Goal: Task Accomplishment & Management: Use online tool/utility

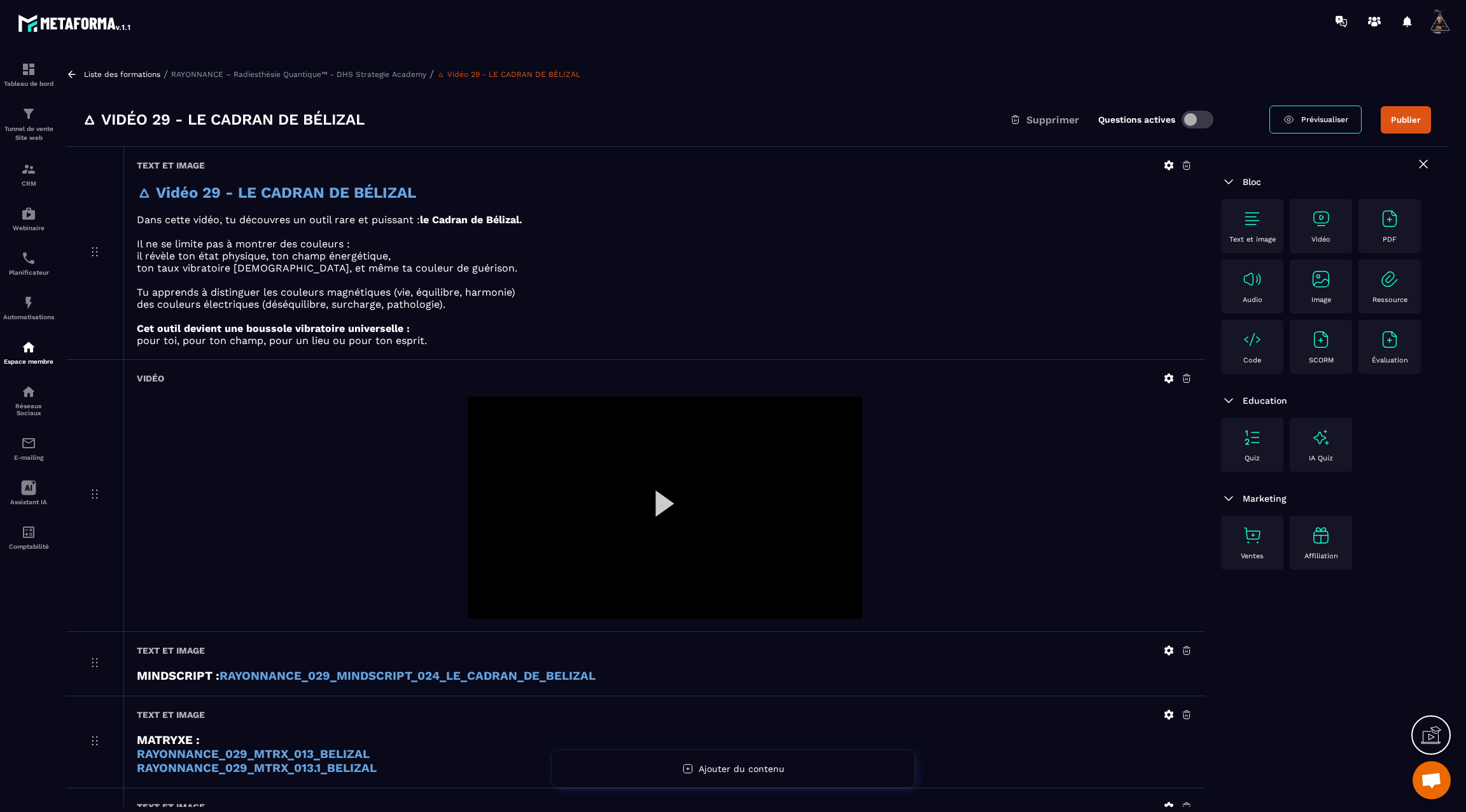
click at [659, 507] on div at bounding box center [664, 508] width 394 height 222
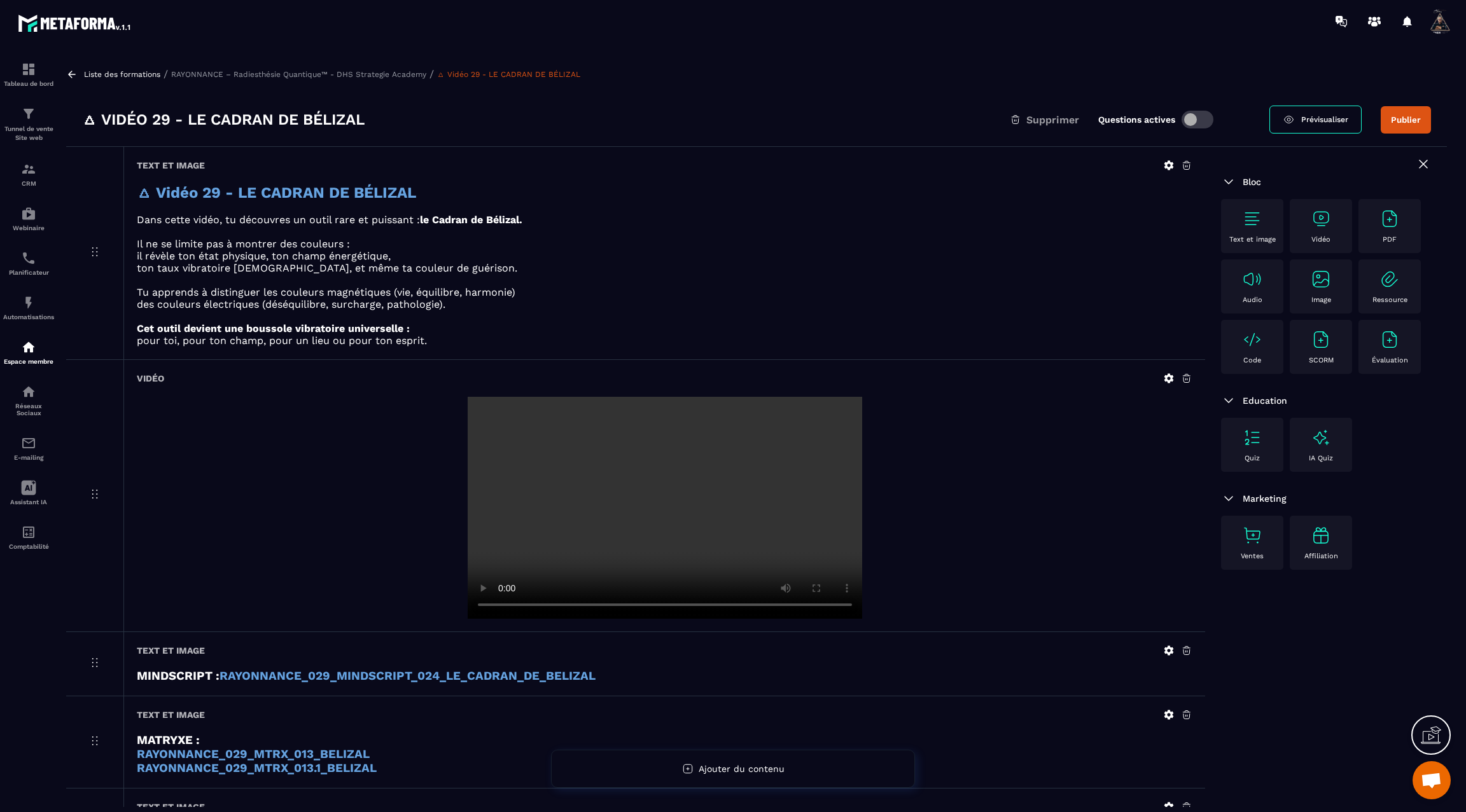
click at [659, 507] on video at bounding box center [664, 508] width 394 height 222
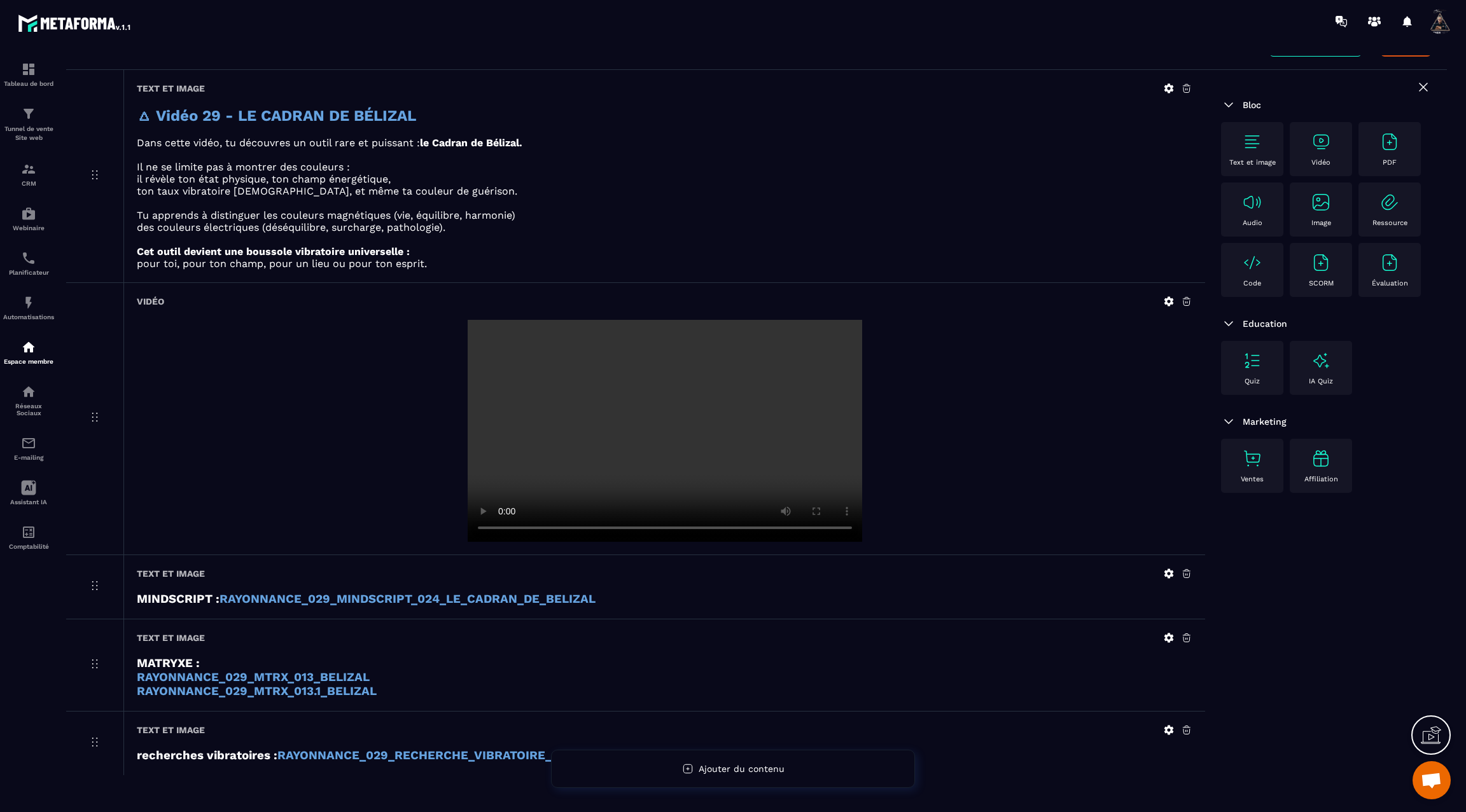
scroll to position [106, 0]
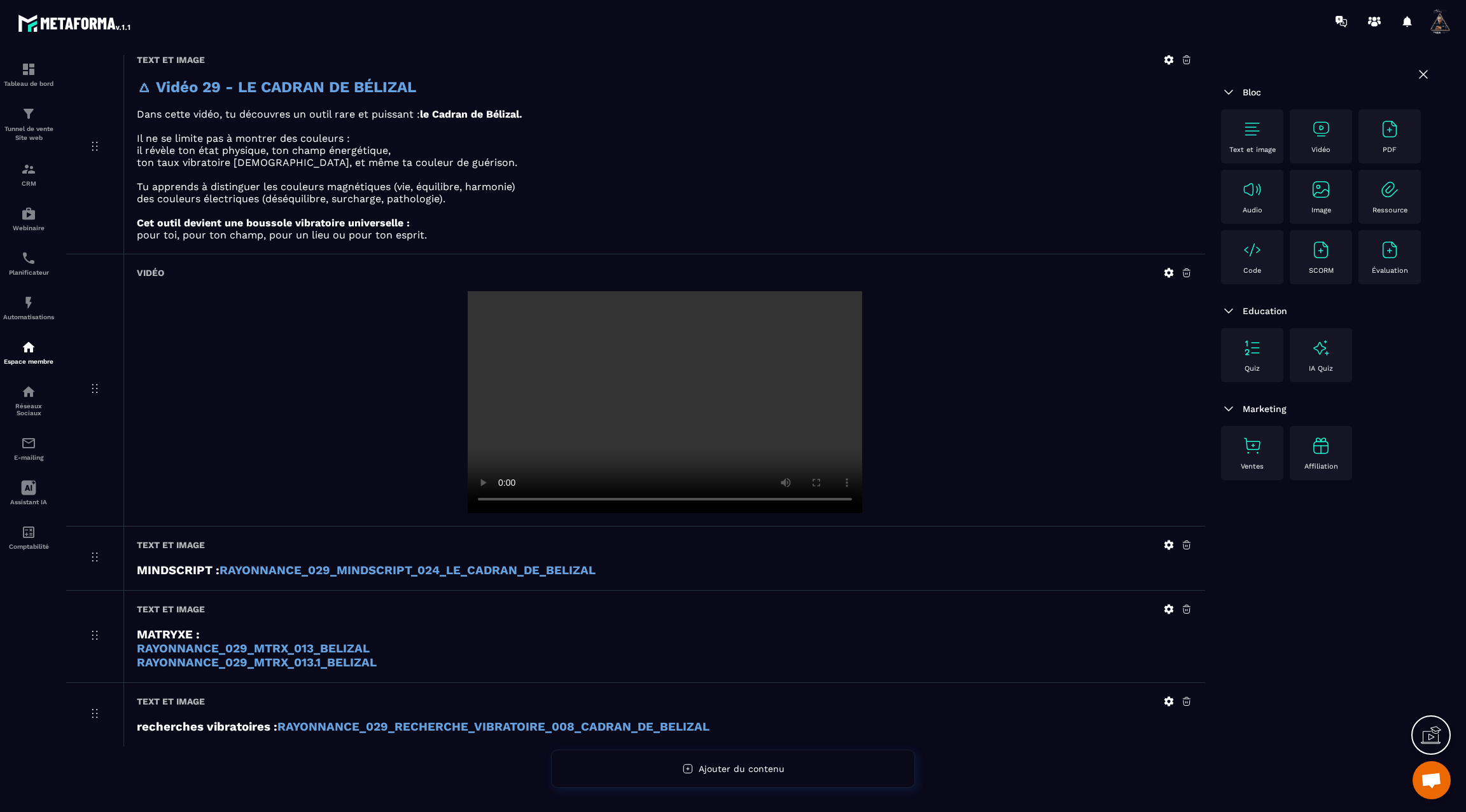
click at [1247, 129] on img at bounding box center [1252, 129] width 20 height 20
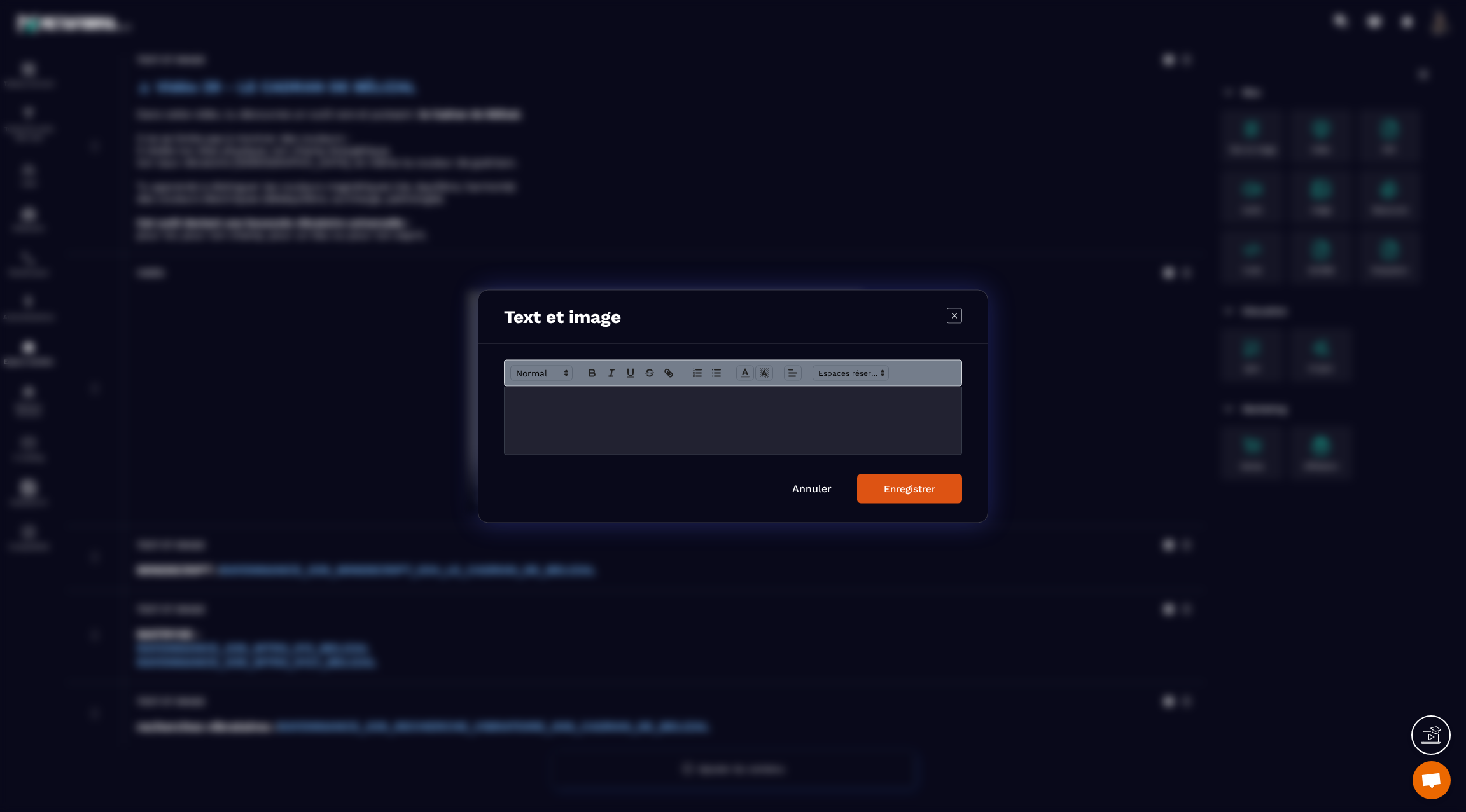
click at [758, 394] on p "Modal window" at bounding box center [733, 399] width 438 height 11
click at [907, 484] on div "Enregistrer" at bounding box center [909, 488] width 51 height 11
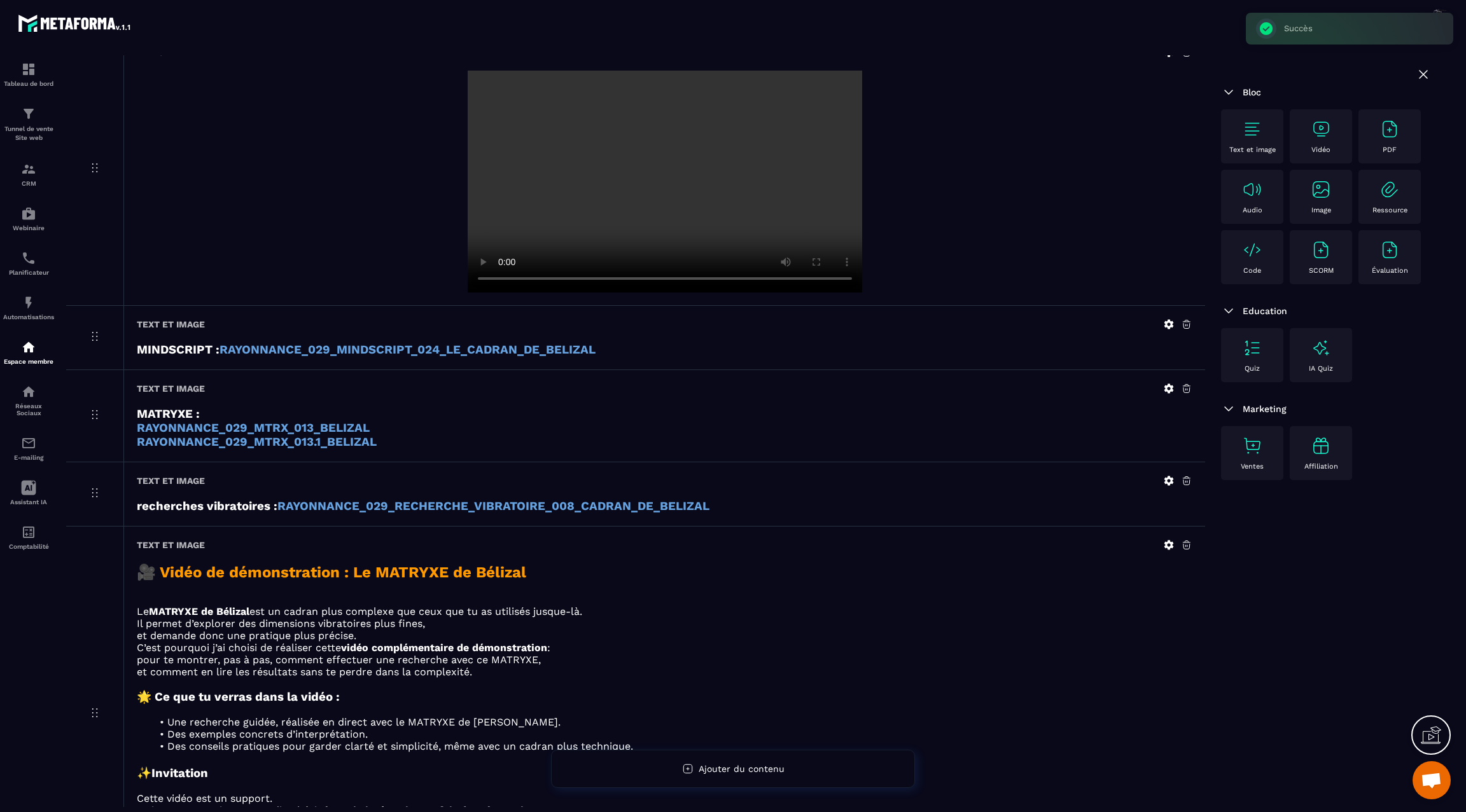
scroll to position [482, 0]
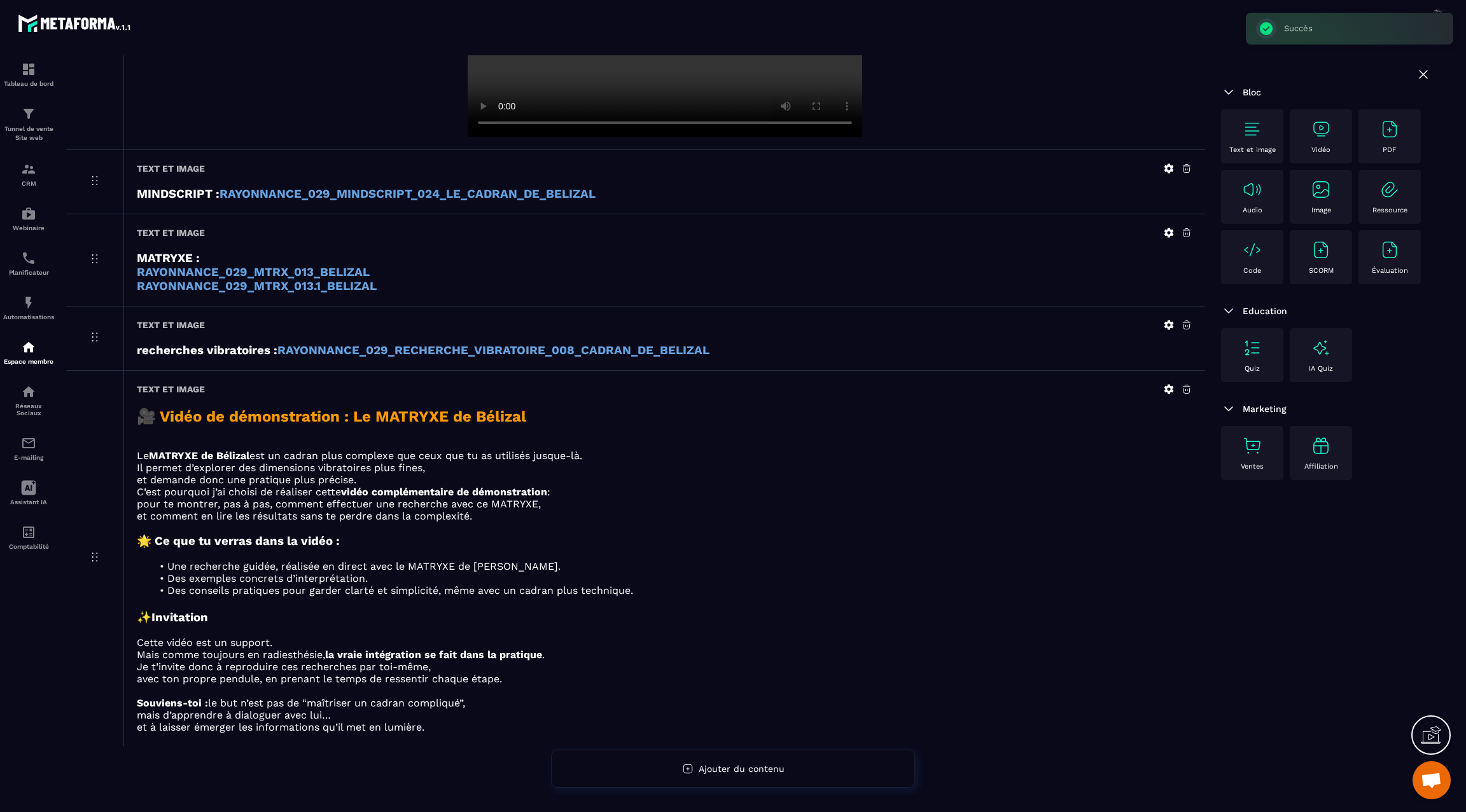
click at [1319, 131] on img at bounding box center [1320, 129] width 20 height 20
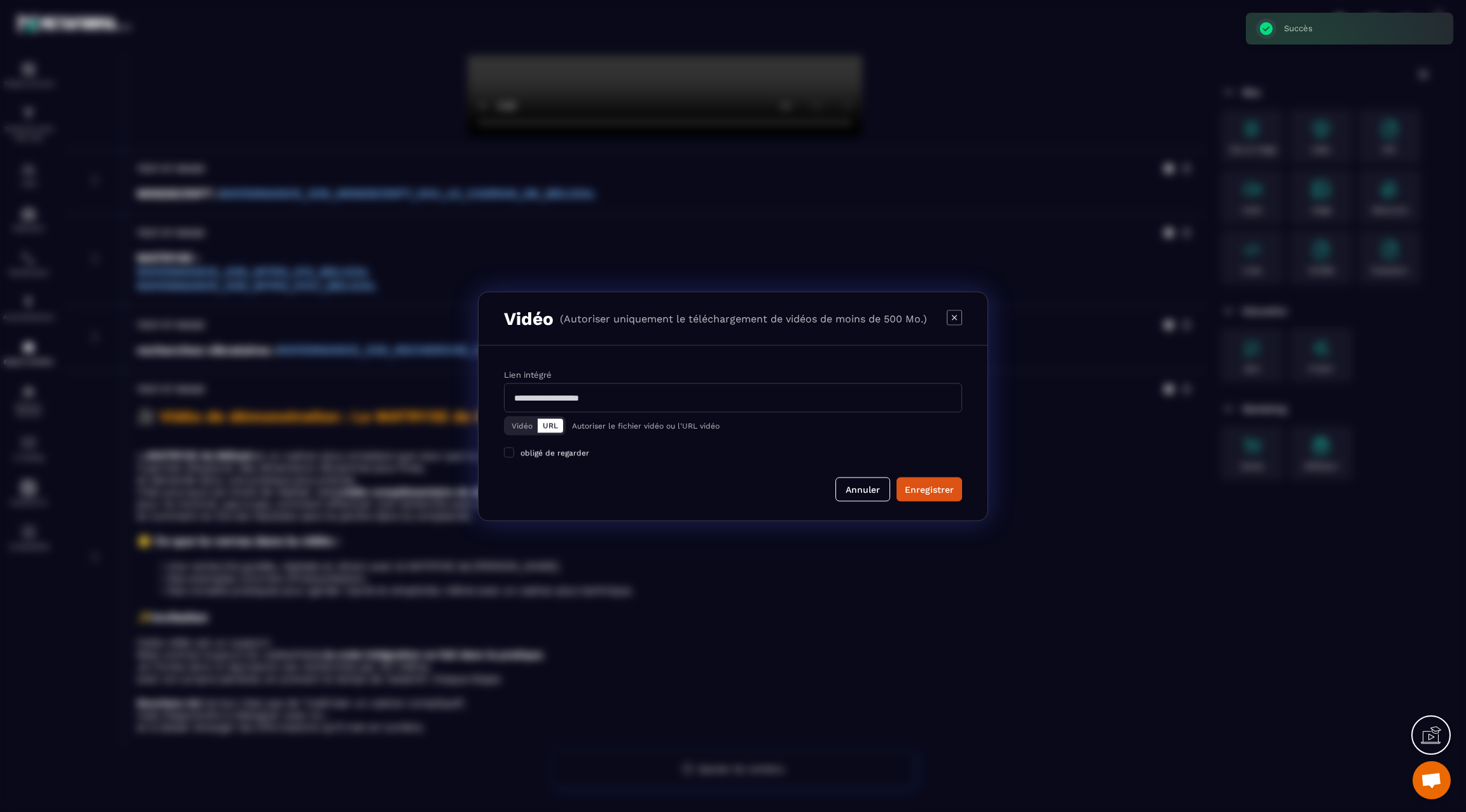
click at [517, 431] on button "Vidéo" at bounding box center [522, 426] width 31 height 14
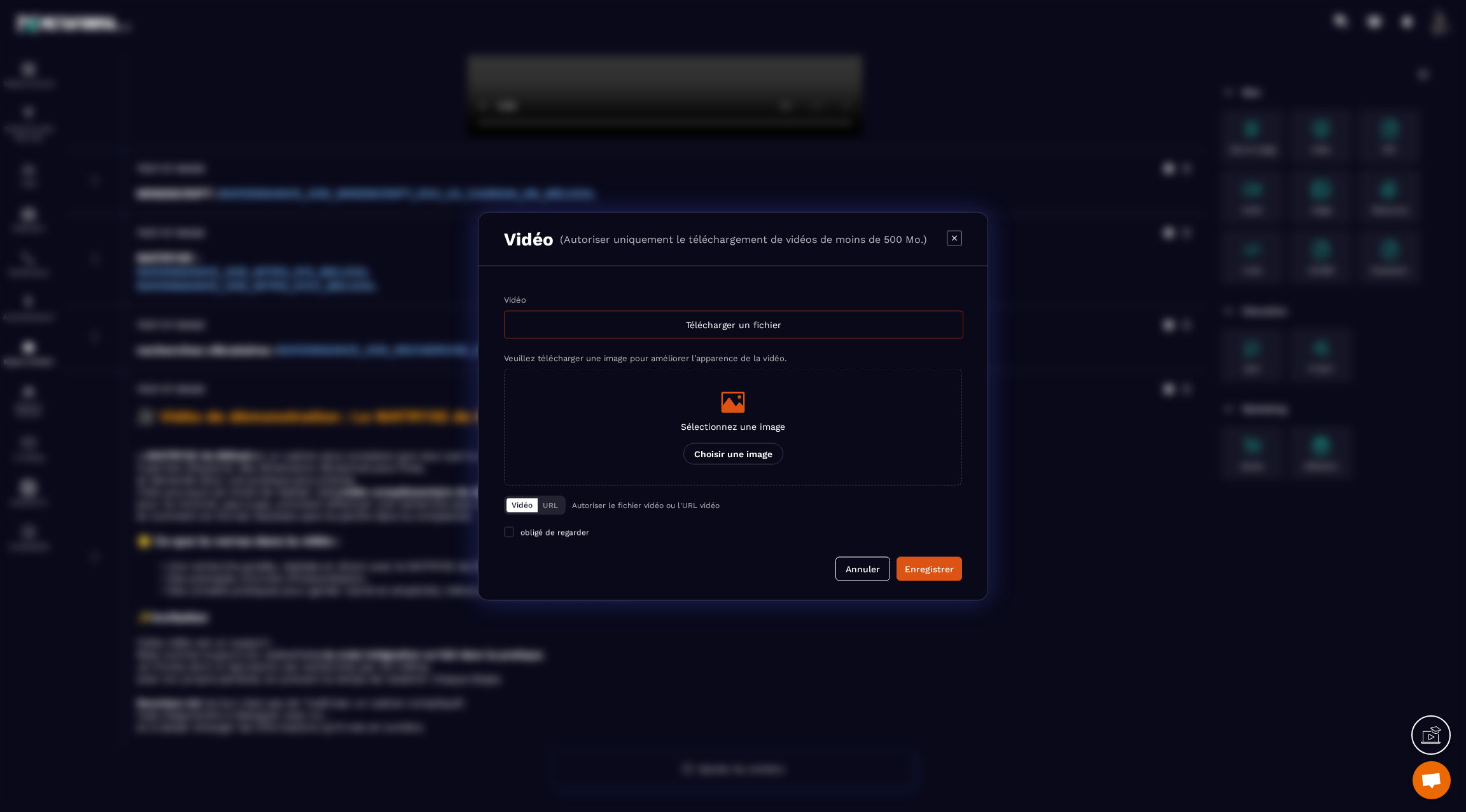
click at [681, 321] on div "Télécharger un fichier" at bounding box center [733, 324] width 459 height 28
click at [0, 0] on input "Vidéo Télécharger un fichier" at bounding box center [0, 0] width 0 height 0
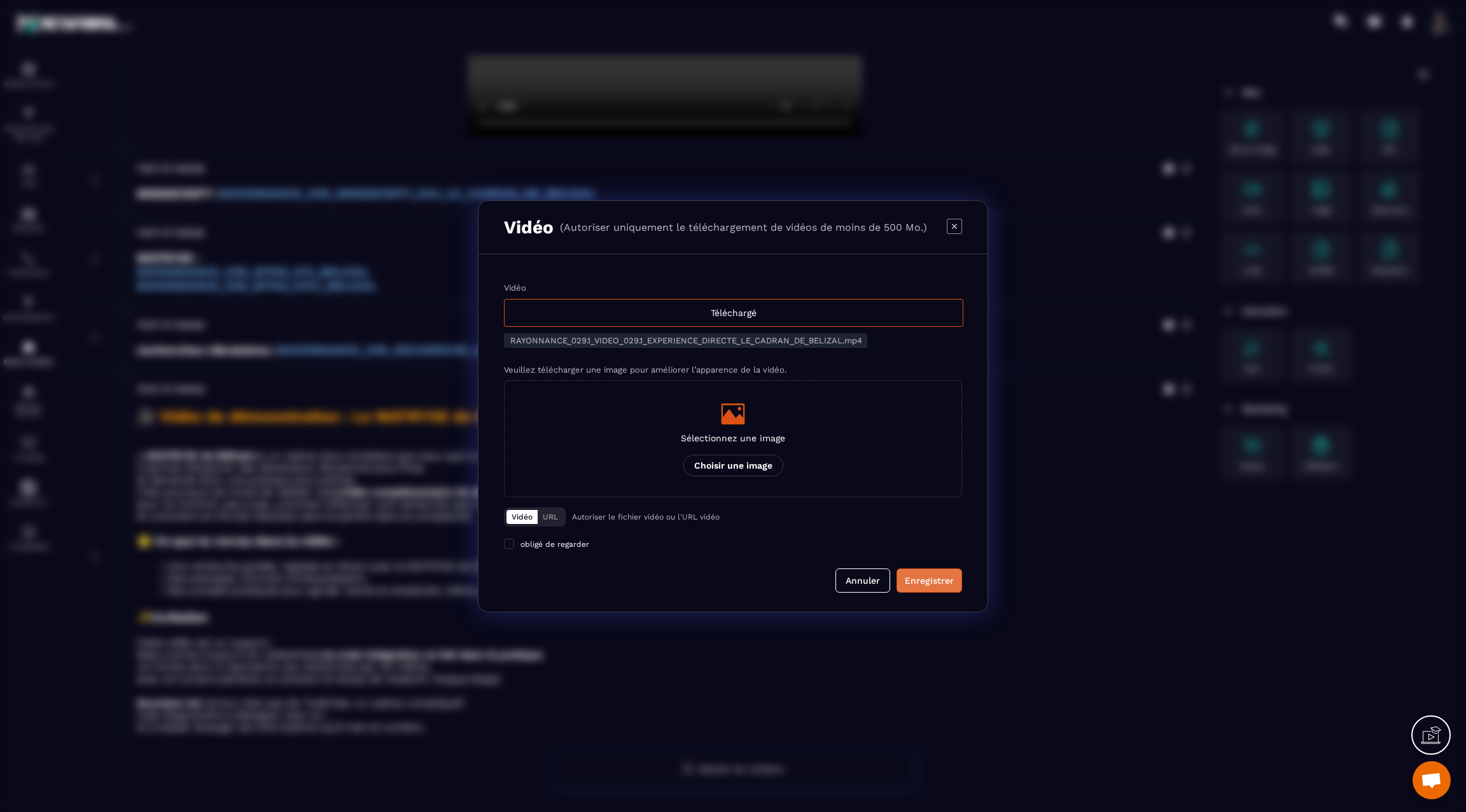
click at [940, 582] on div "Enregistrer" at bounding box center [929, 581] width 49 height 13
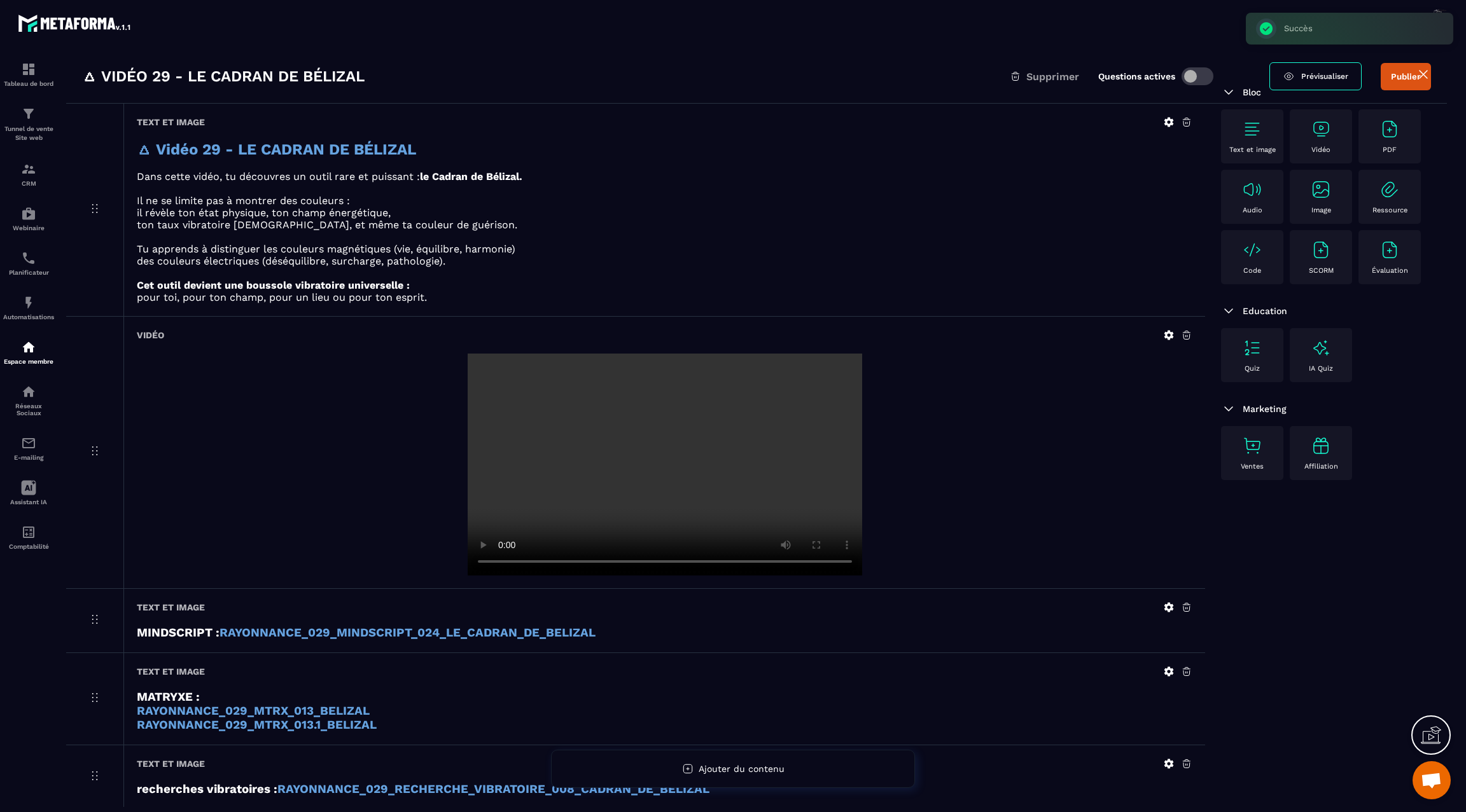
scroll to position [0, 0]
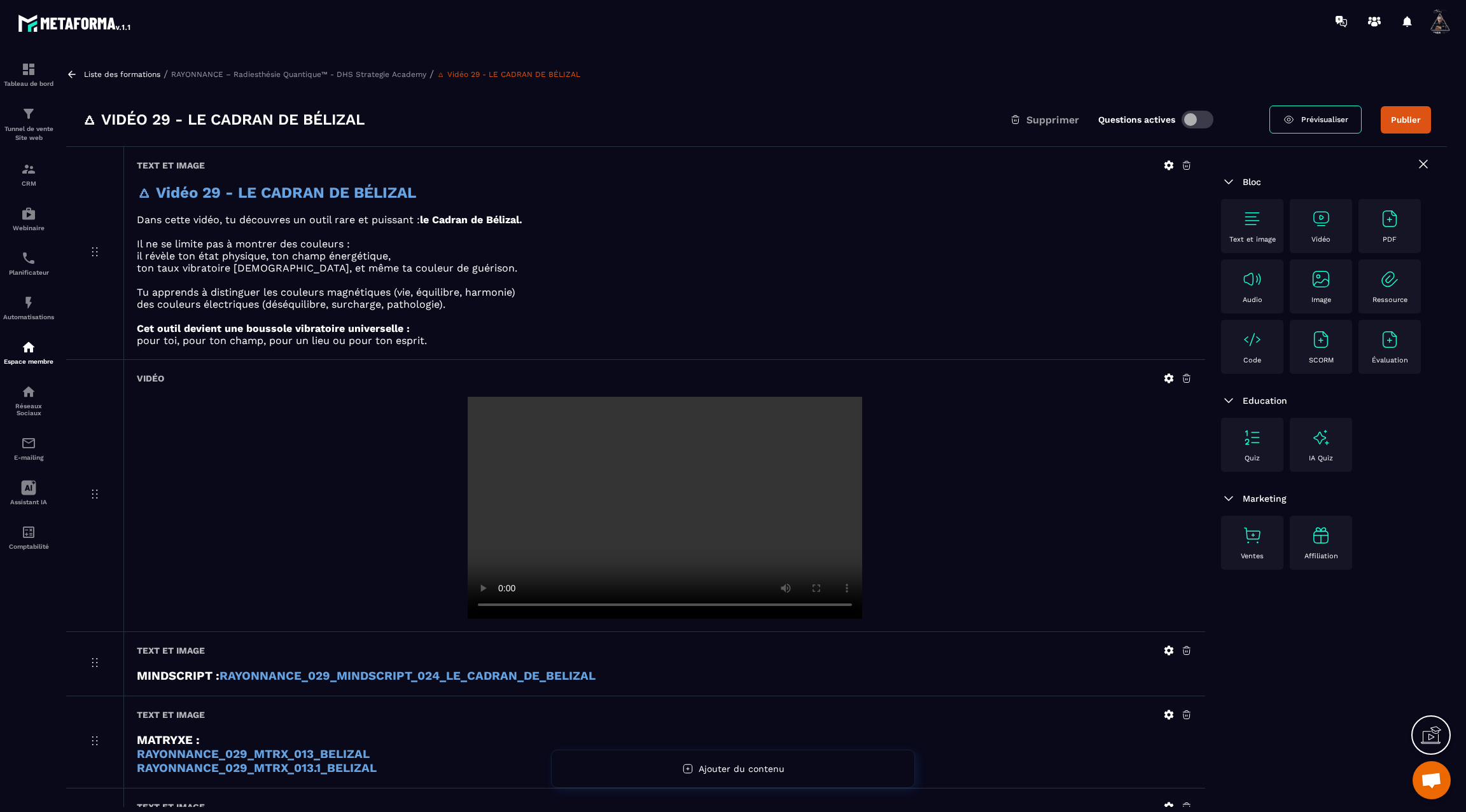
click at [1401, 121] on button "Publier" at bounding box center [1405, 120] width 50 height 27
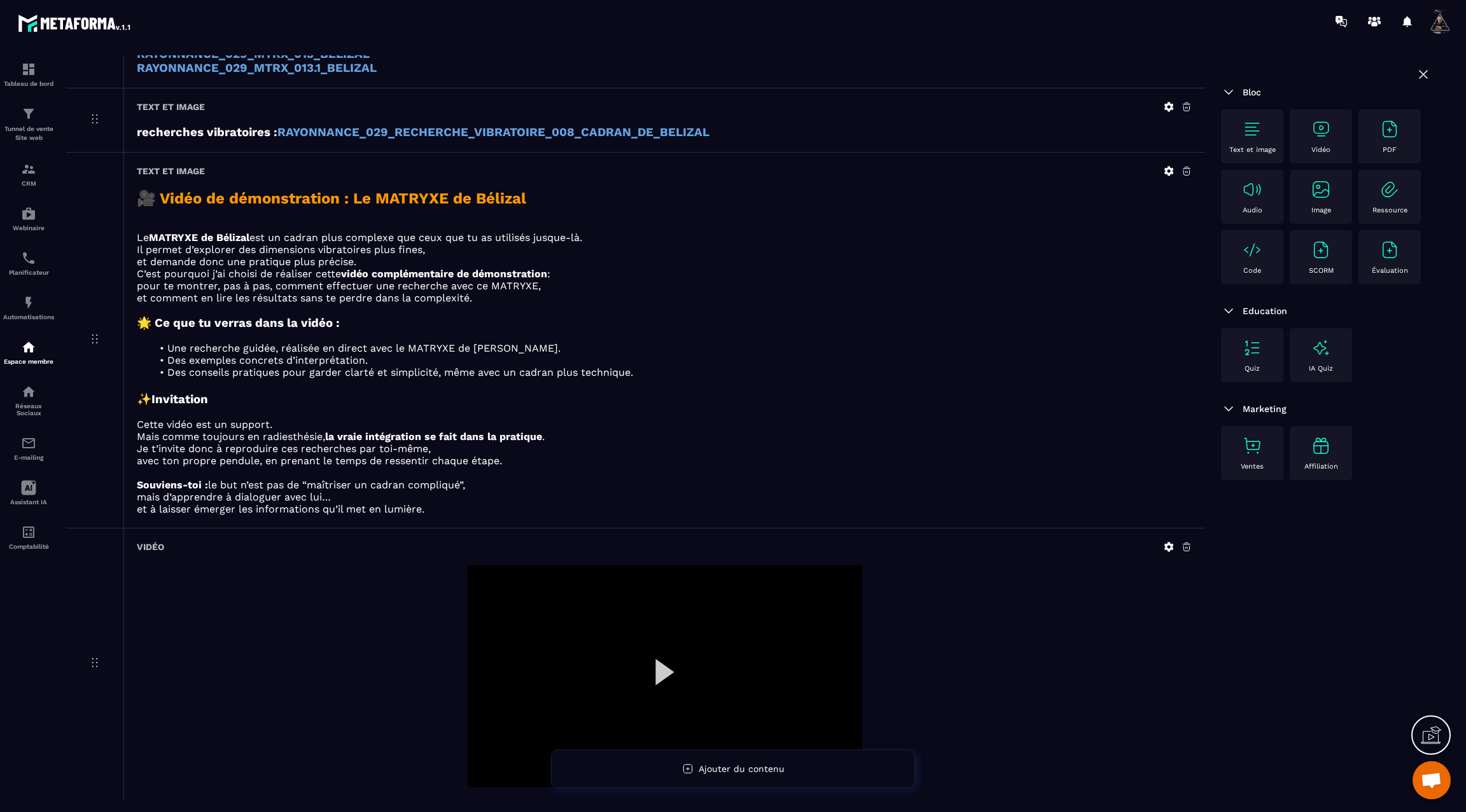
scroll to position [753, 0]
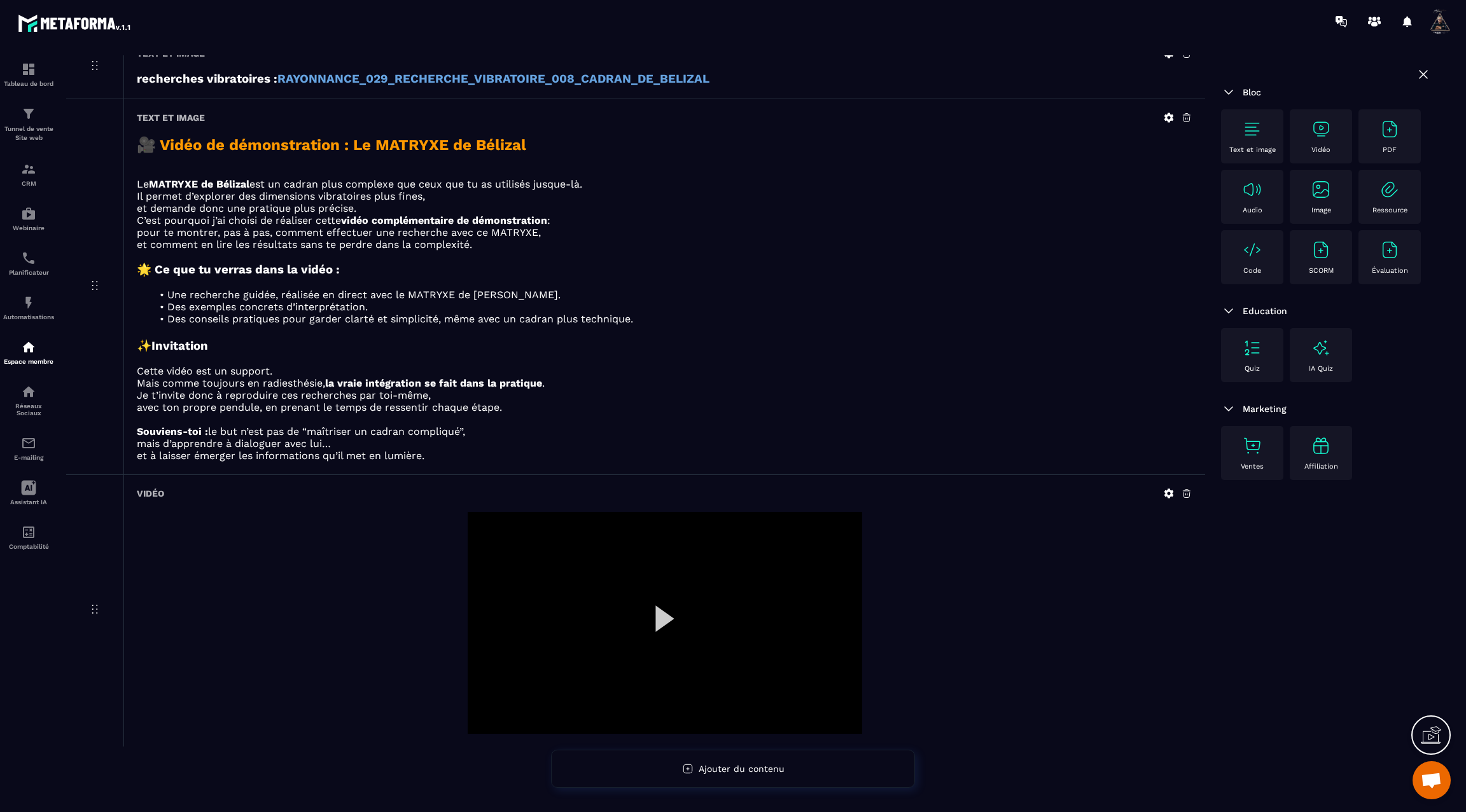
click at [649, 608] on div at bounding box center [664, 622] width 394 height 222
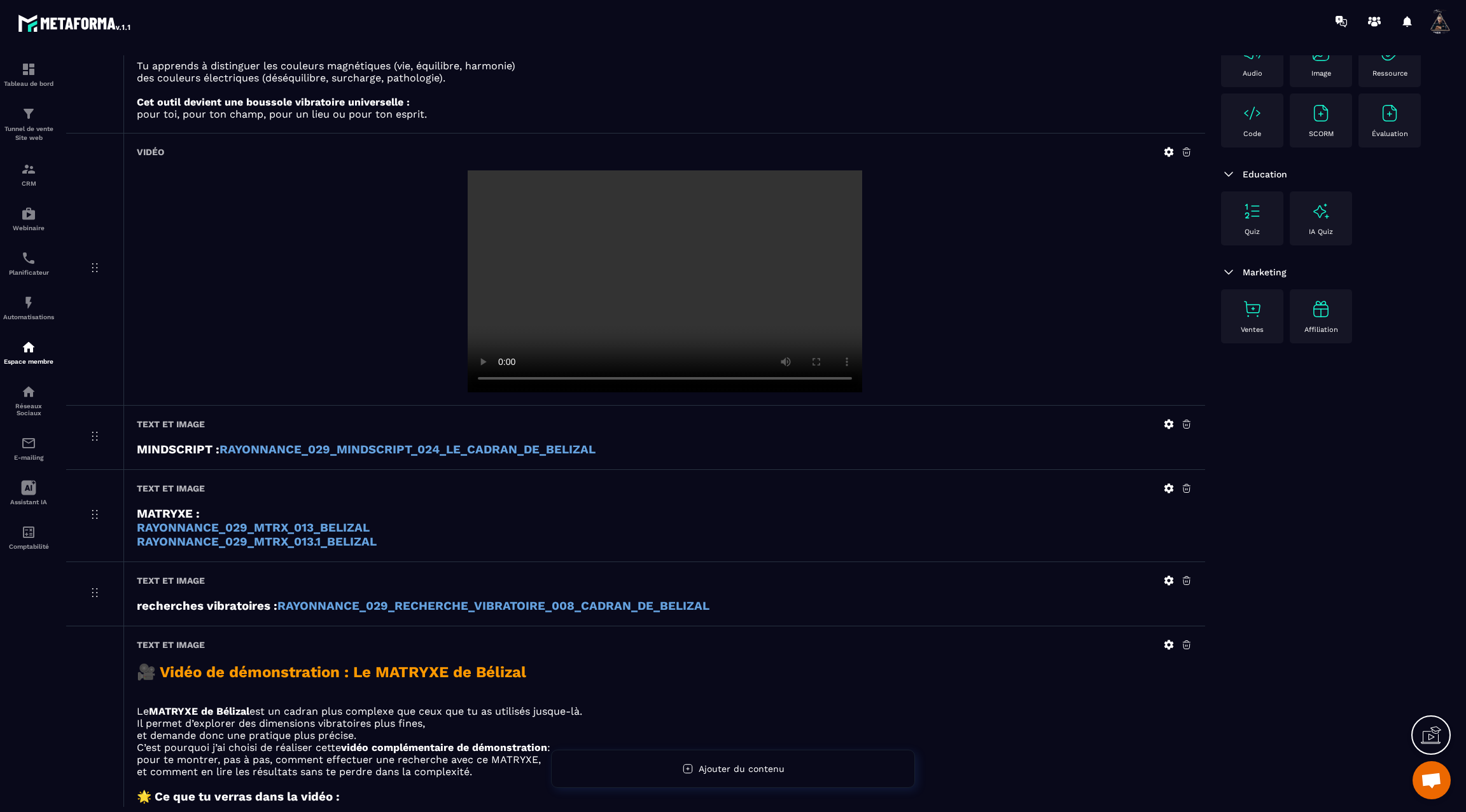
scroll to position [0, 0]
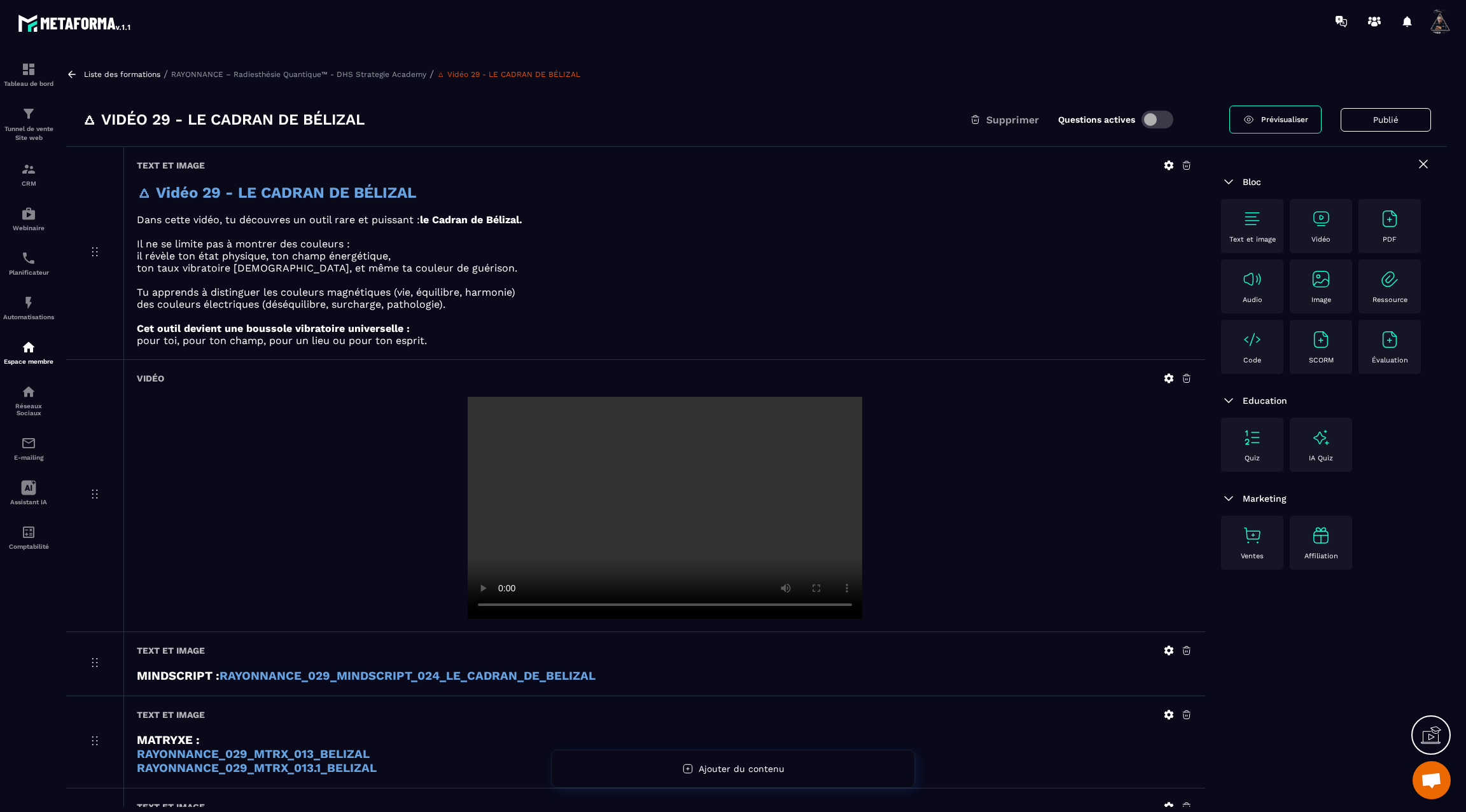
click at [73, 71] on icon at bounding box center [72, 74] width 11 height 11
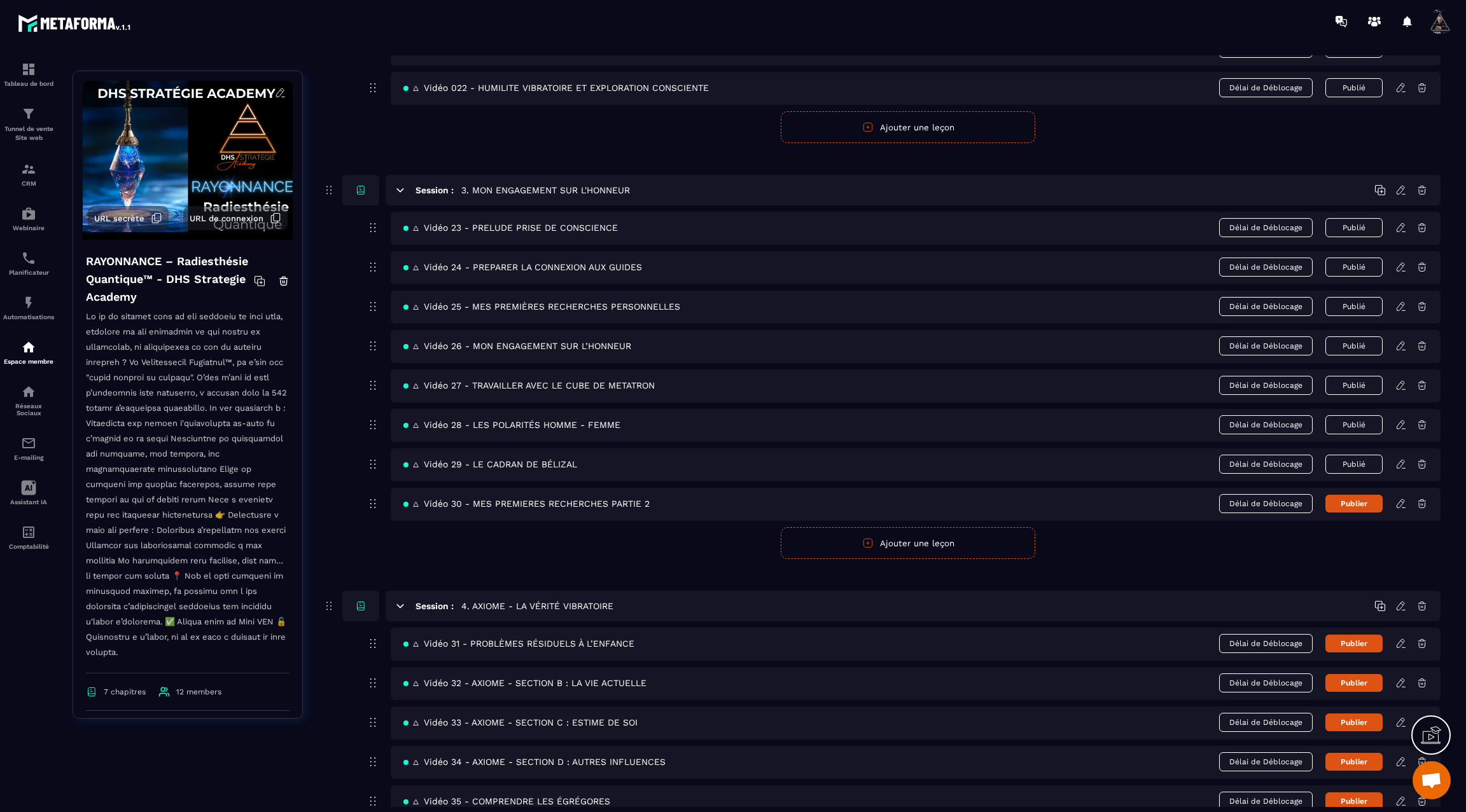
scroll to position [1064, 0]
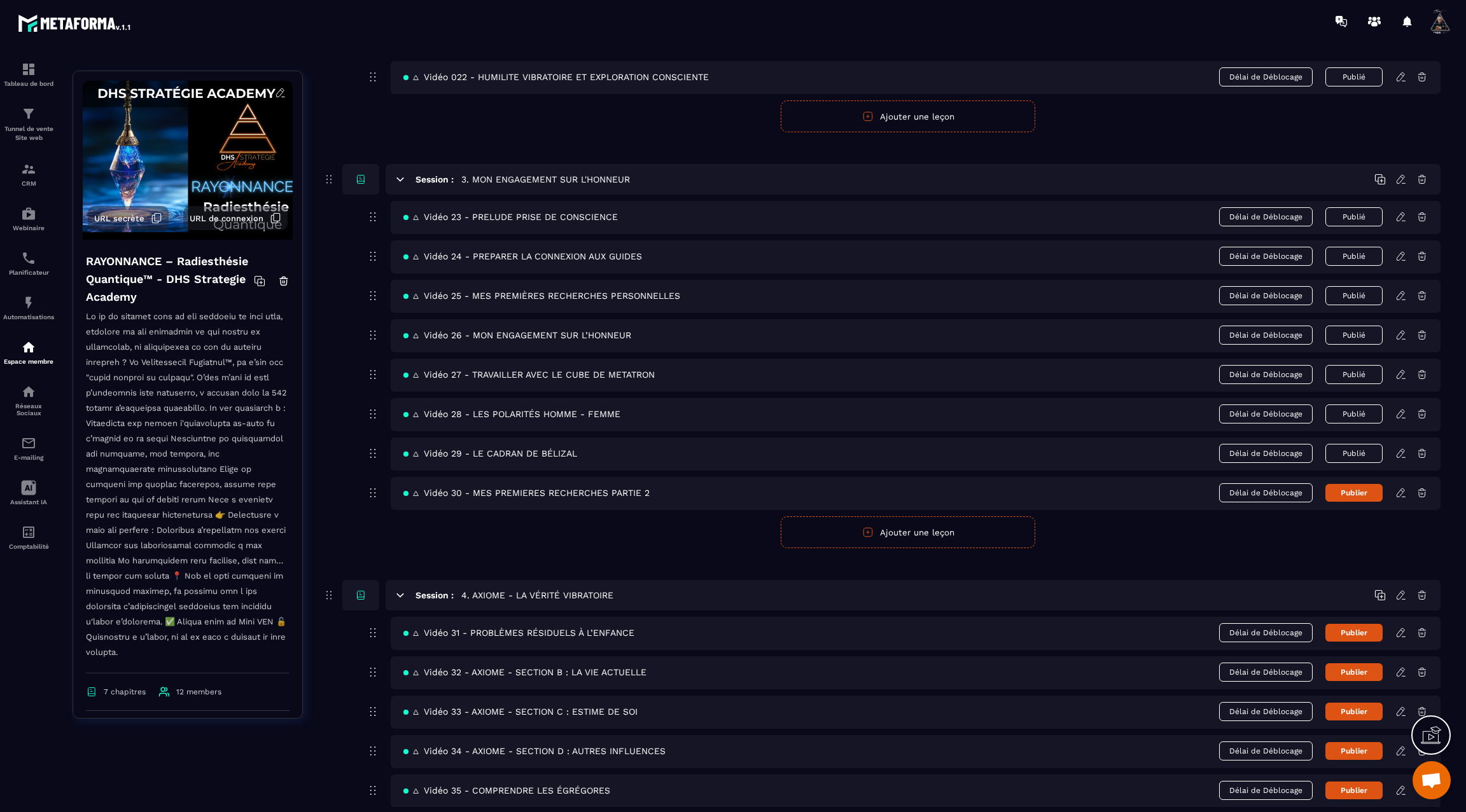
click at [1402, 487] on icon at bounding box center [1400, 493] width 11 height 11
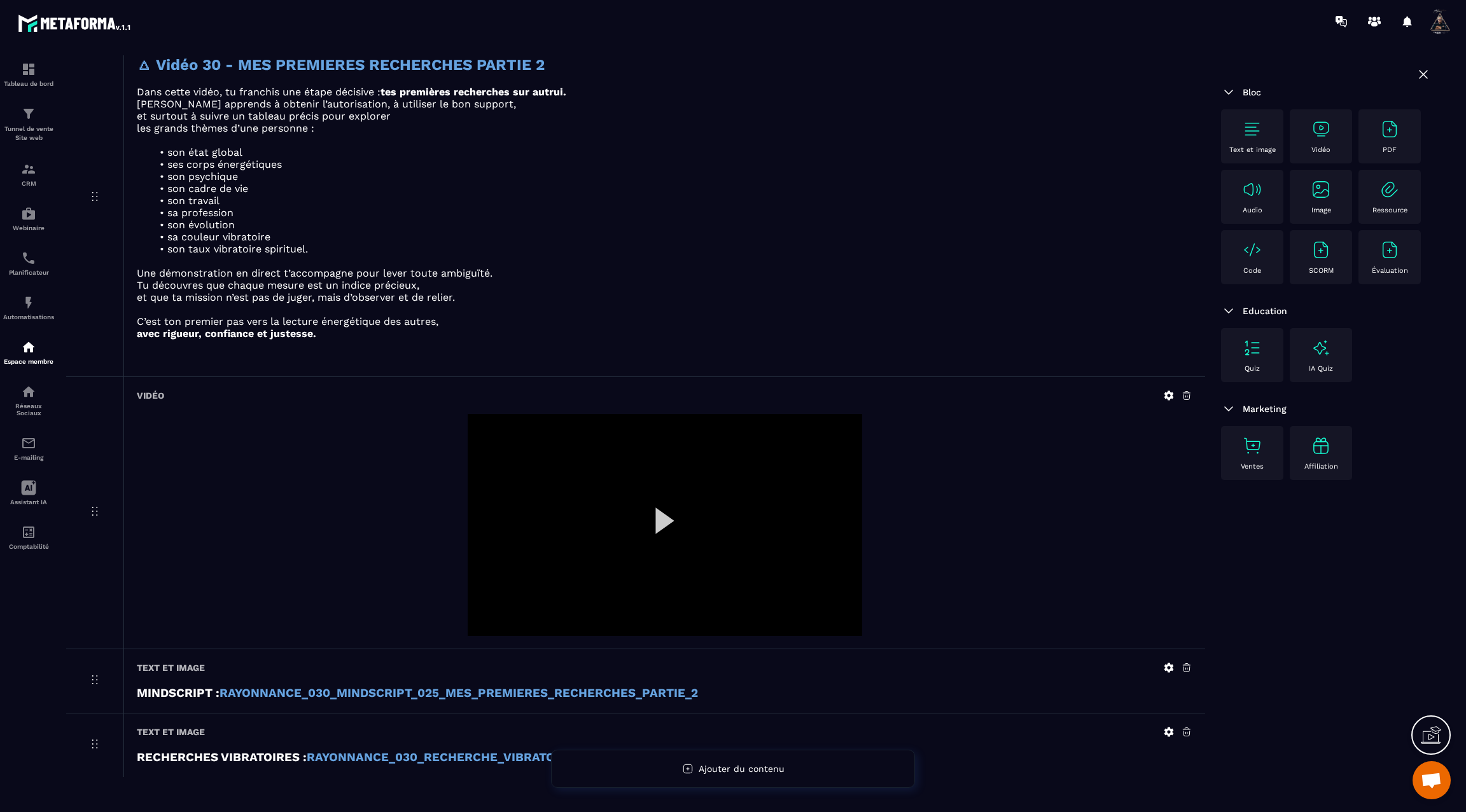
scroll to position [156, 0]
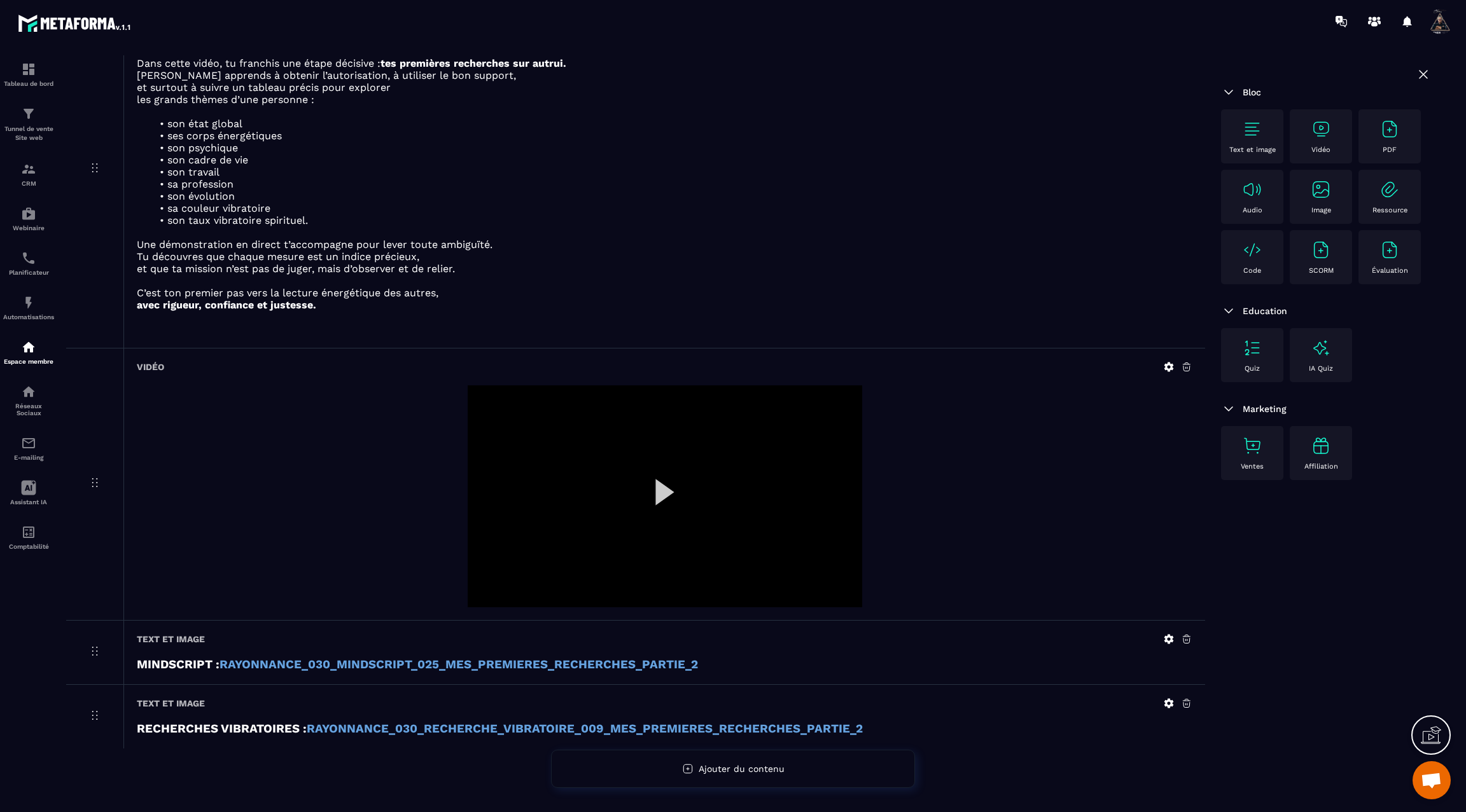
click at [1169, 362] on icon at bounding box center [1168, 367] width 11 height 11
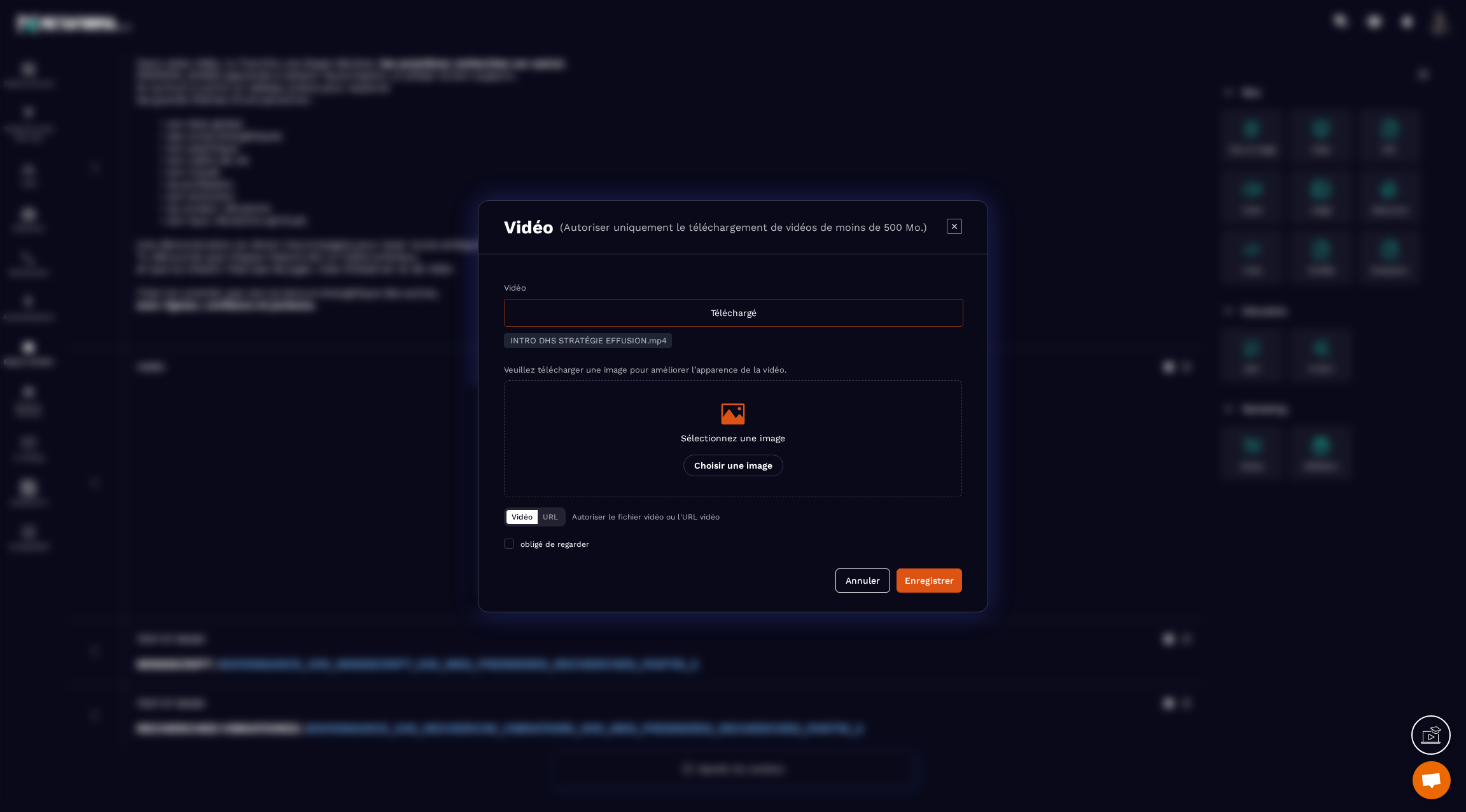
click at [656, 319] on div "Téléchargé" at bounding box center [733, 313] width 459 height 28
click at [0, 0] on input "Vidéo Téléchargé" at bounding box center [0, 0] width 0 height 0
click at [744, 314] on div "Téléchargé" at bounding box center [733, 313] width 459 height 28
click at [0, 0] on input "Vidéo Téléchargé" at bounding box center [0, 0] width 0 height 0
click at [922, 579] on div "Enregistrer" at bounding box center [929, 581] width 49 height 13
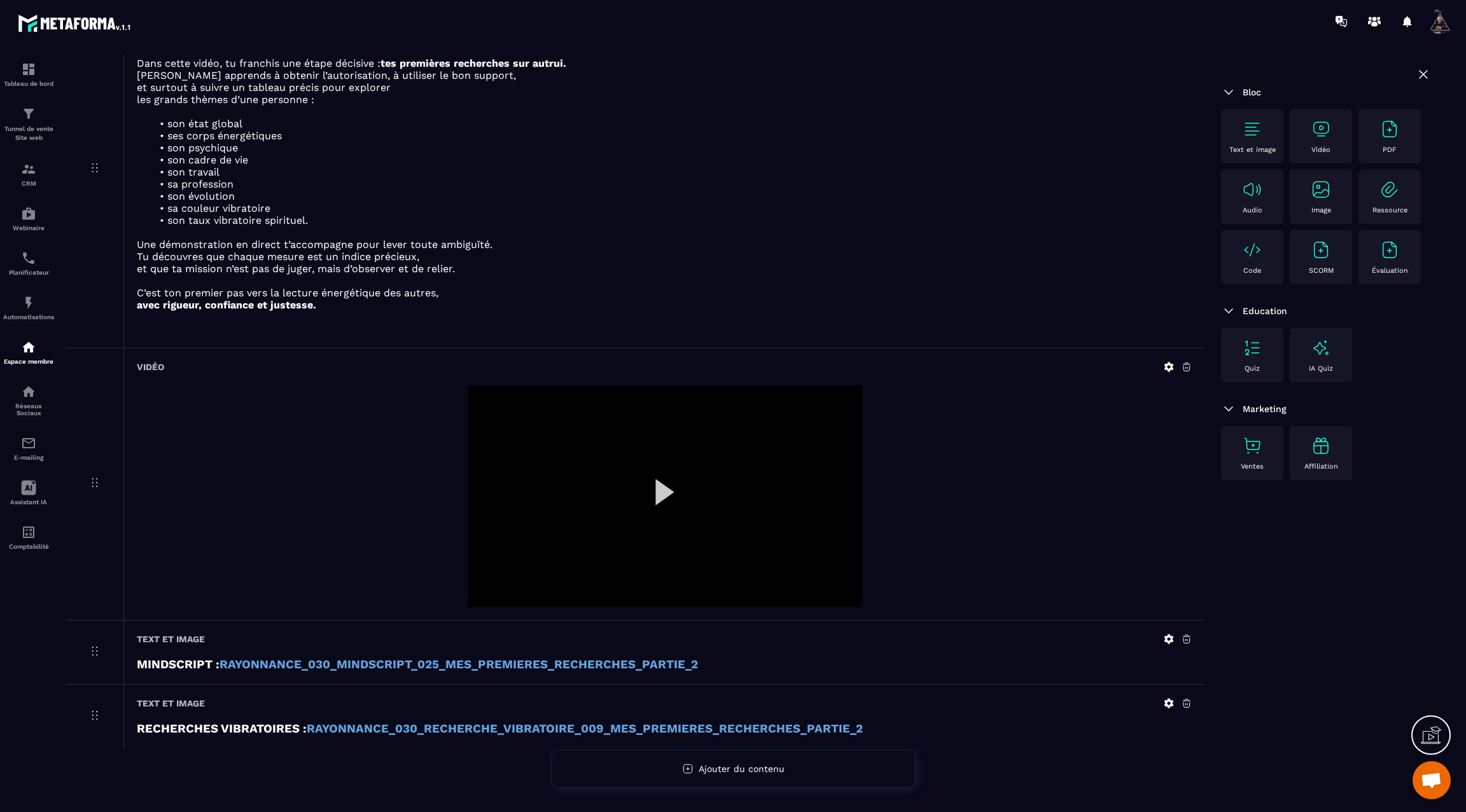
click at [661, 491] on div at bounding box center [664, 496] width 394 height 222
